Goal: Task Accomplishment & Management: Manage account settings

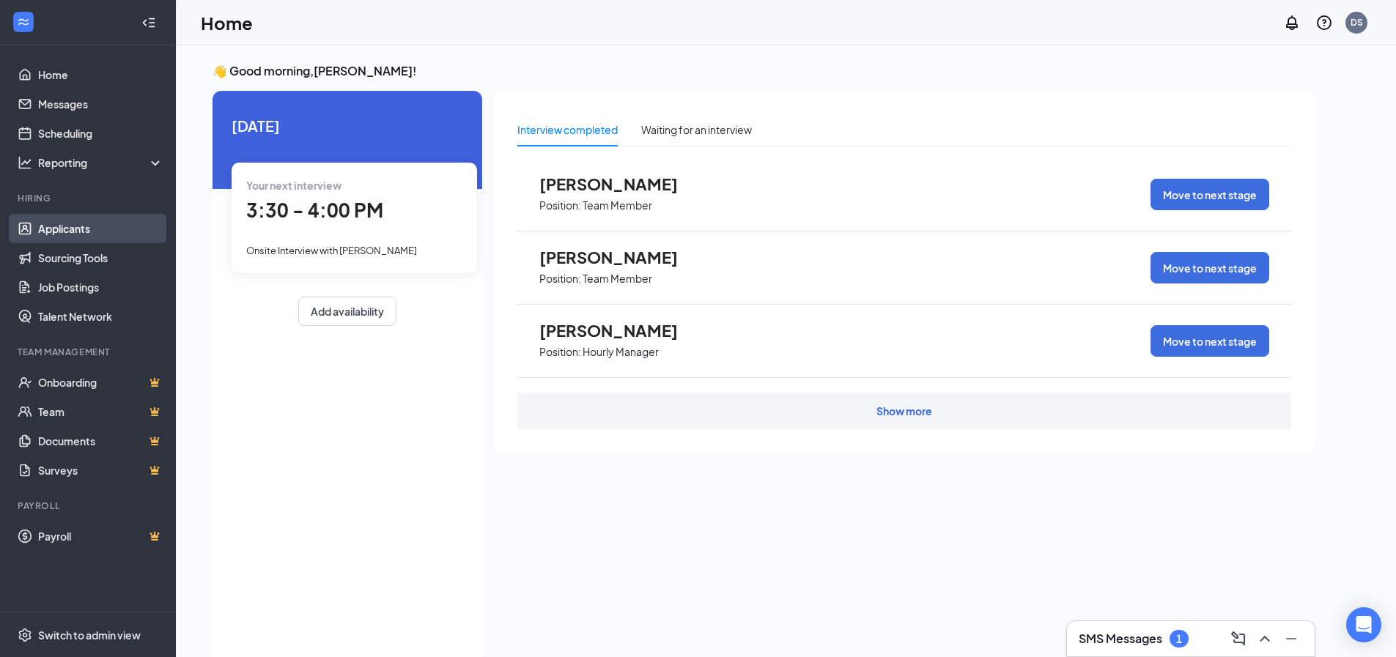
click at [78, 229] on link "Applicants" at bounding box center [100, 228] width 125 height 29
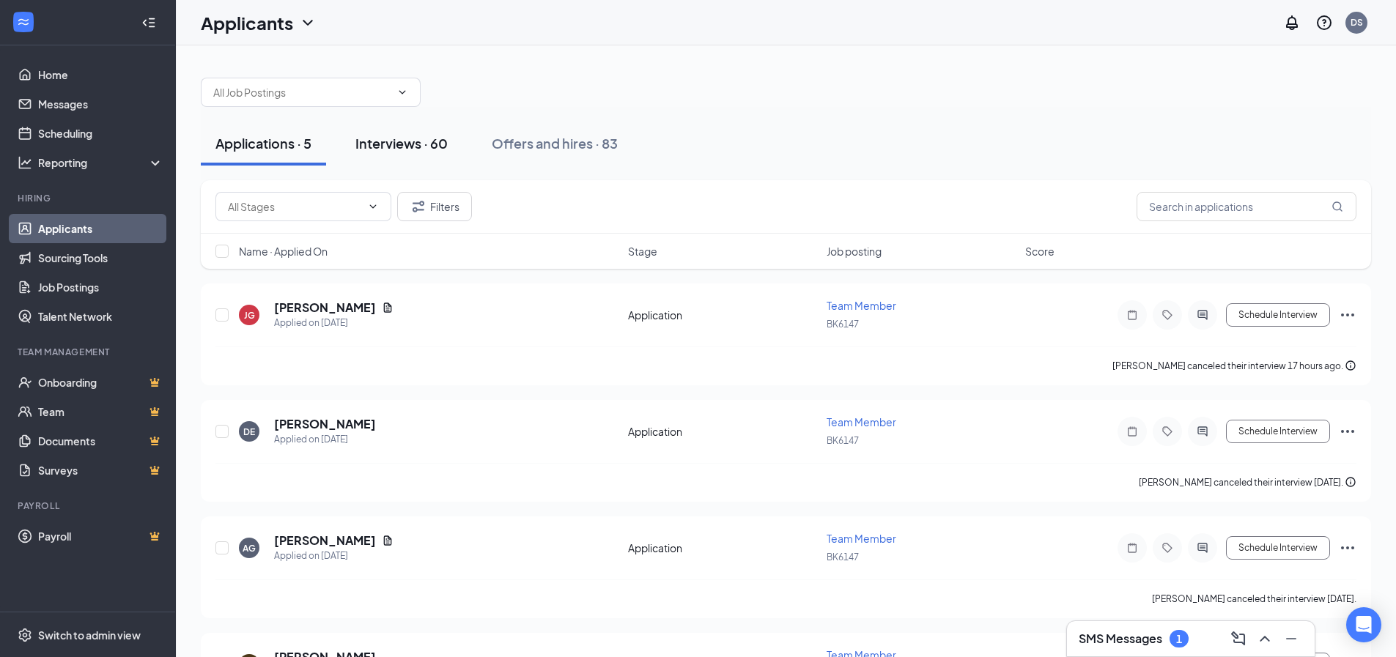
click at [420, 141] on div "Interviews · 60" at bounding box center [401, 143] width 92 height 18
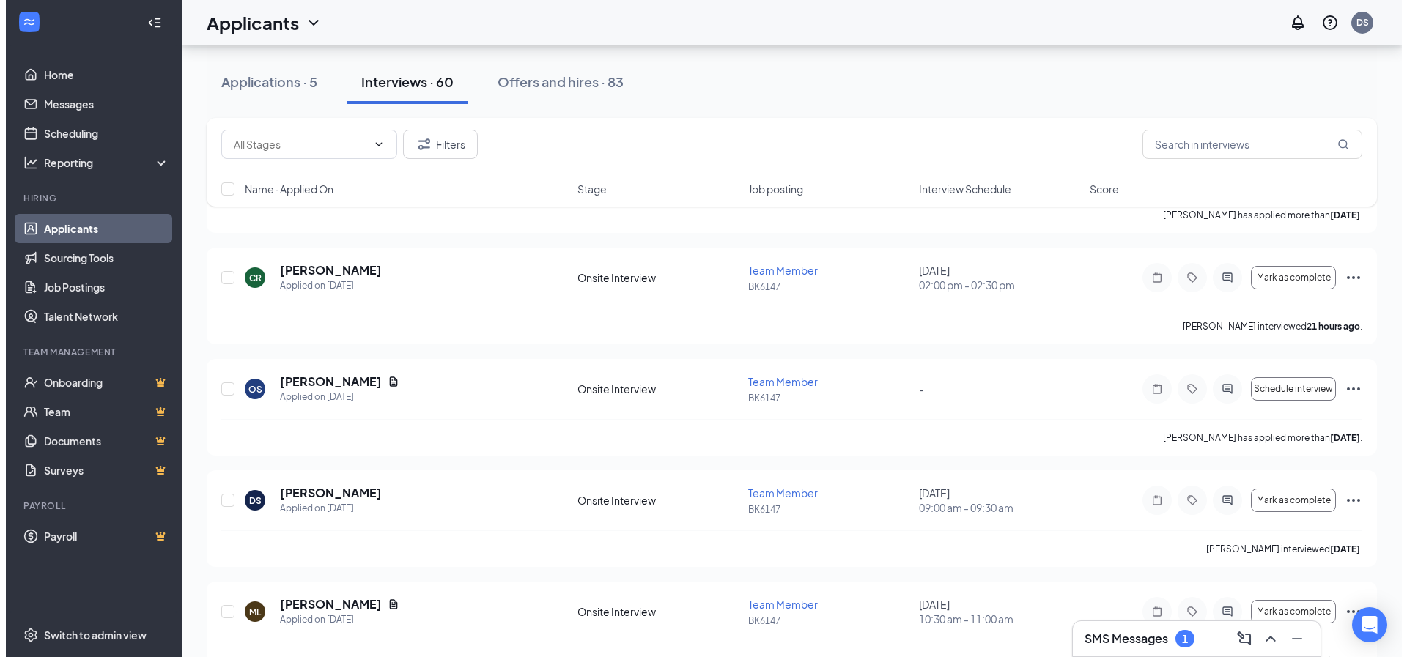
scroll to position [733, 0]
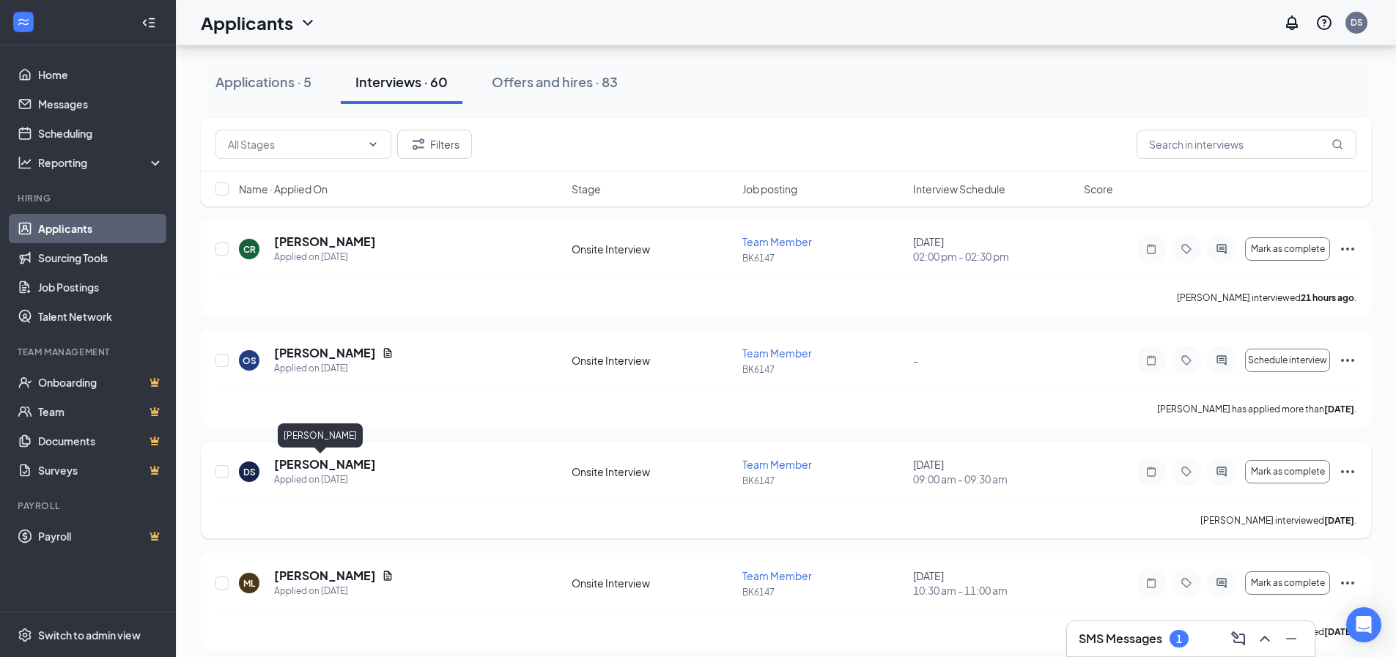
click at [307, 464] on h5 "[PERSON_NAME]" at bounding box center [325, 464] width 102 height 16
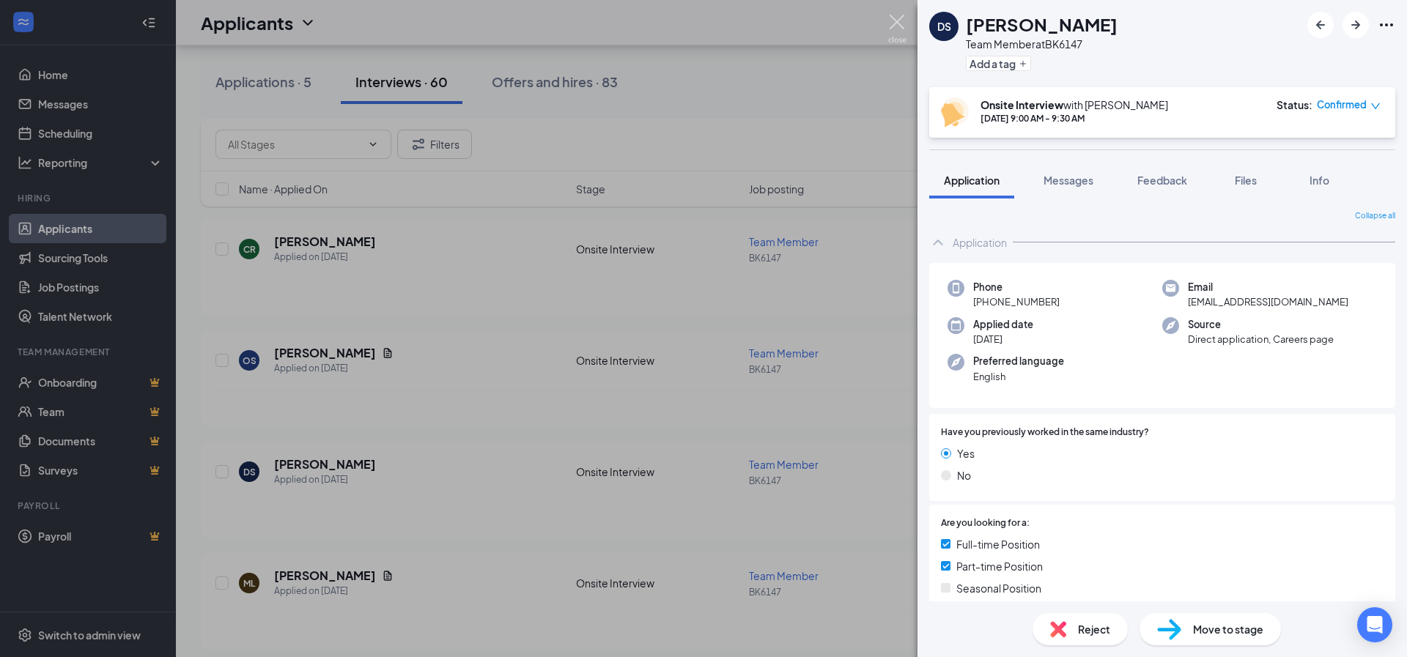
click at [901, 21] on img at bounding box center [897, 29] width 18 height 29
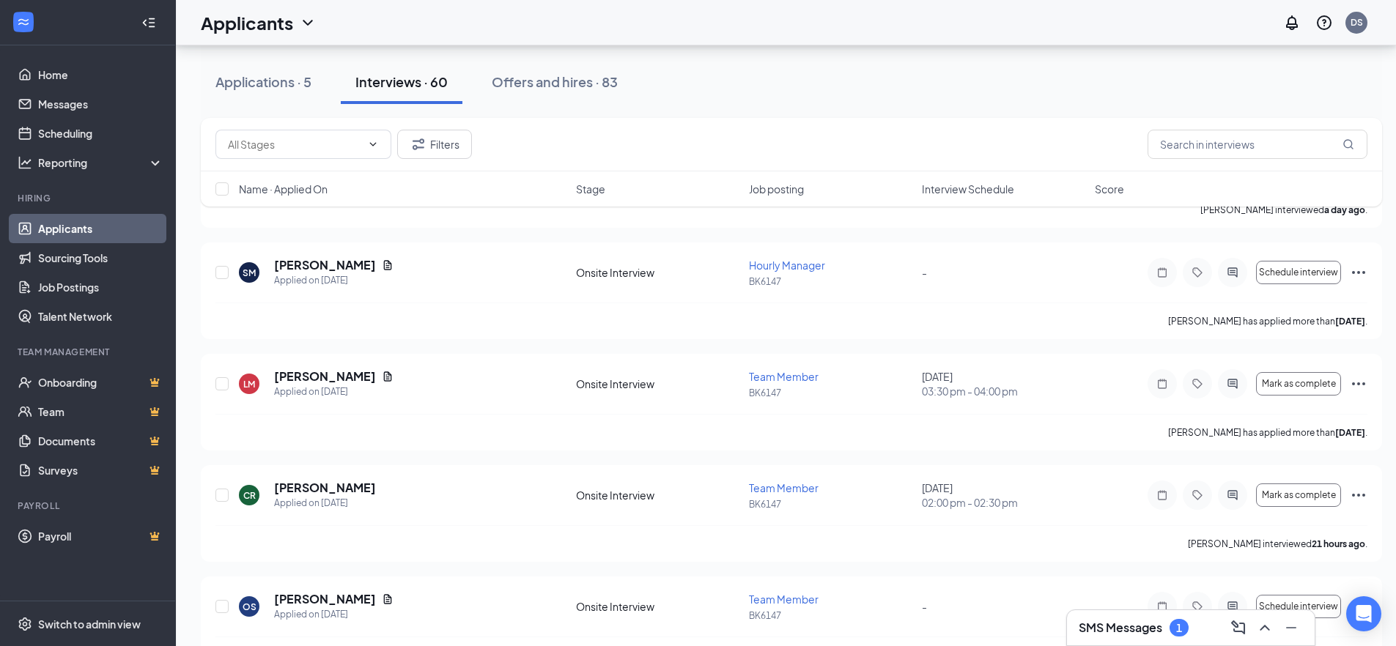
scroll to position [220, 0]
